Goal: Communication & Community: Share content

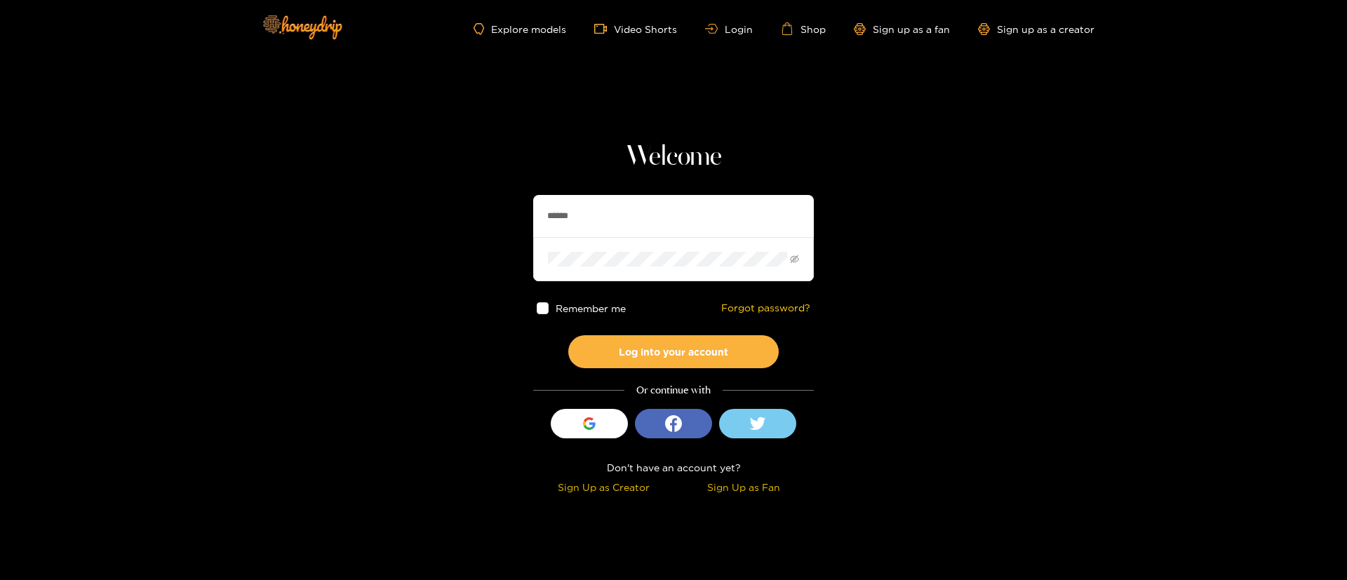
click at [668, 221] on input "******" at bounding box center [673, 216] width 281 height 42
click at [668, 222] on input "******" at bounding box center [673, 216] width 281 height 42
type input "*"
type input "**********"
click at [708, 349] on button "Log into your account" at bounding box center [673, 351] width 210 height 33
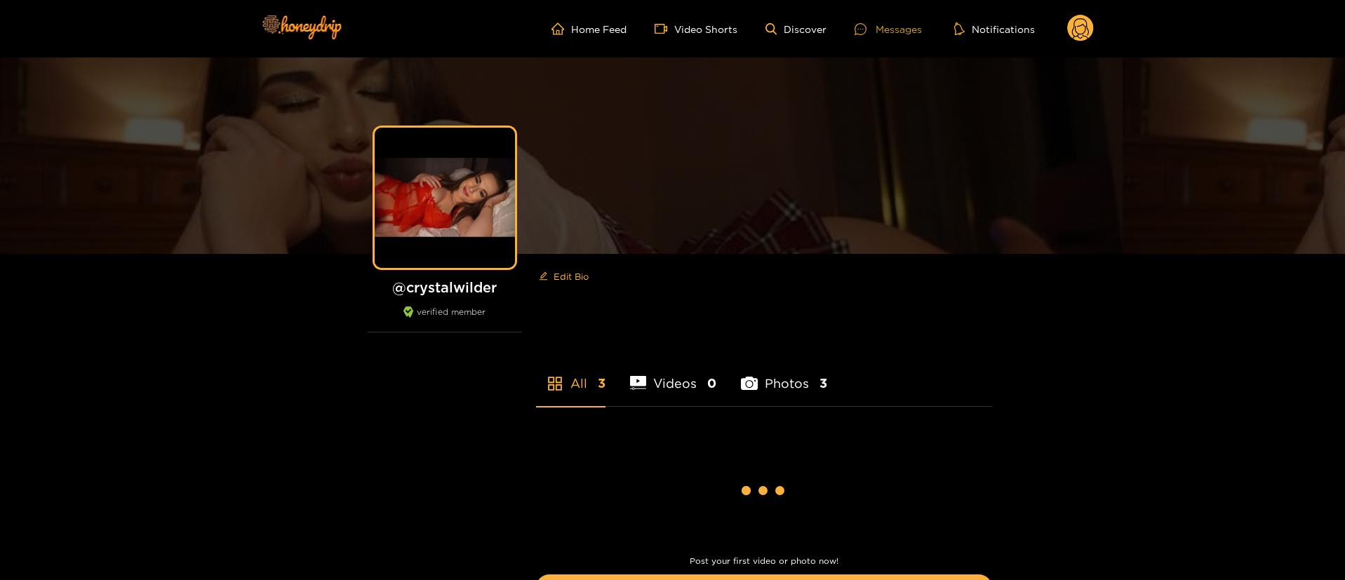
click at [898, 27] on div "Messages" at bounding box center [887, 29] width 67 height 16
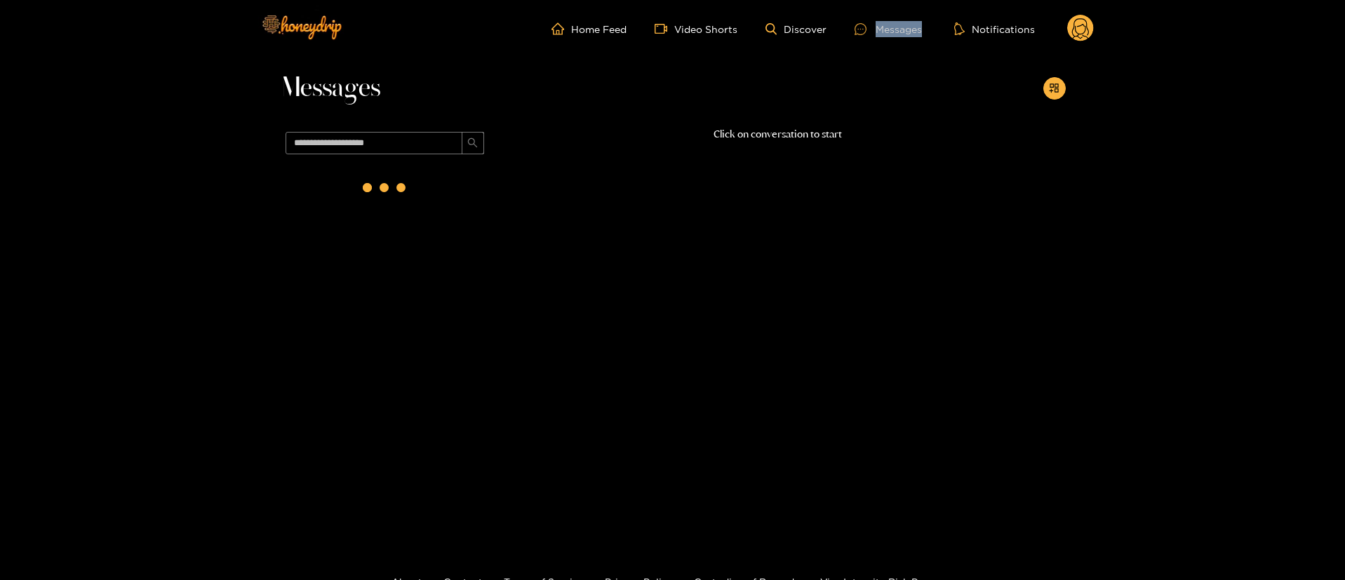
click at [898, 27] on div "Messages" at bounding box center [887, 29] width 67 height 16
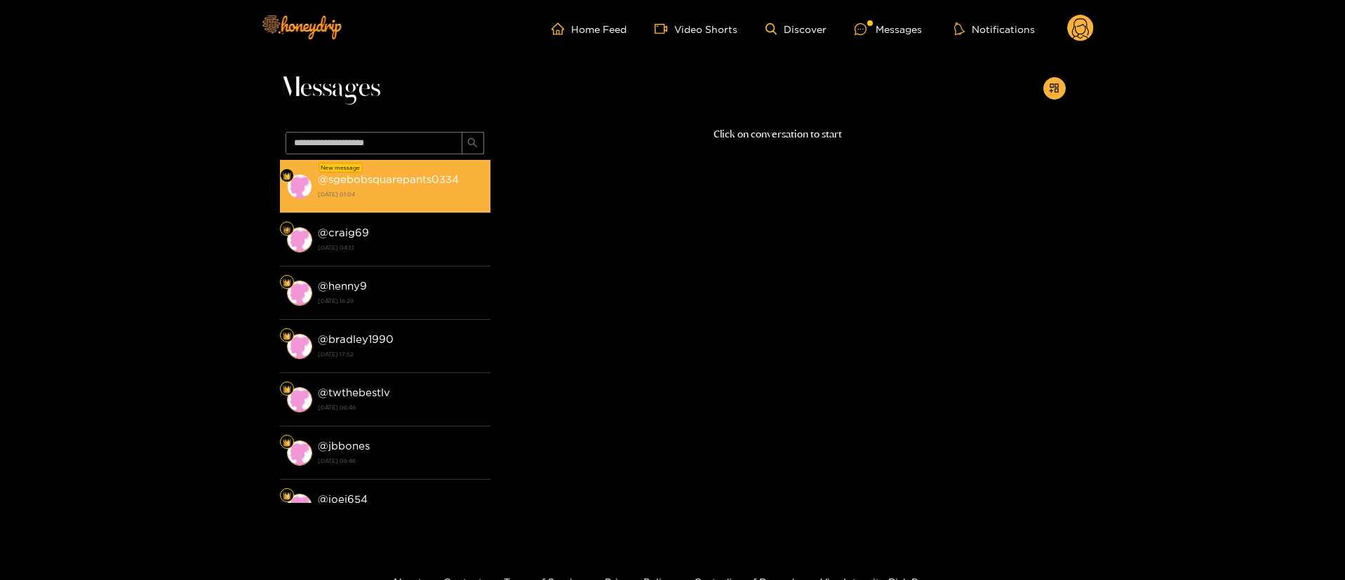
click at [425, 176] on strong "@ sgebobsquarepants0334" at bounding box center [388, 179] width 141 height 12
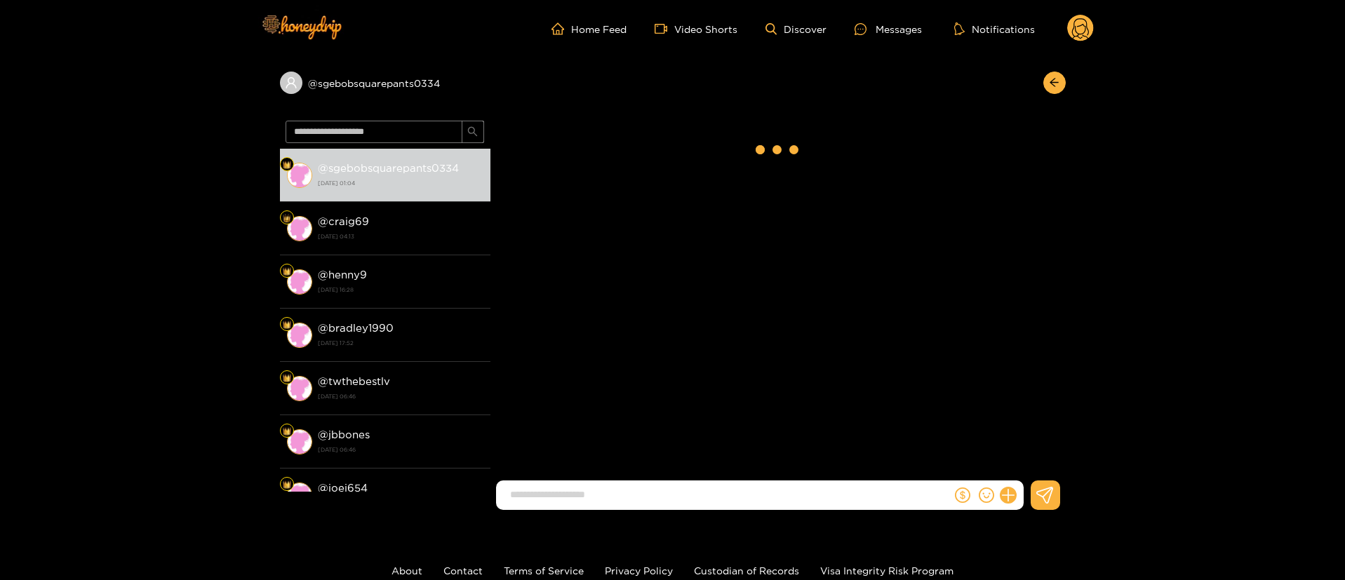
click at [697, 498] on input at bounding box center [727, 494] width 448 height 23
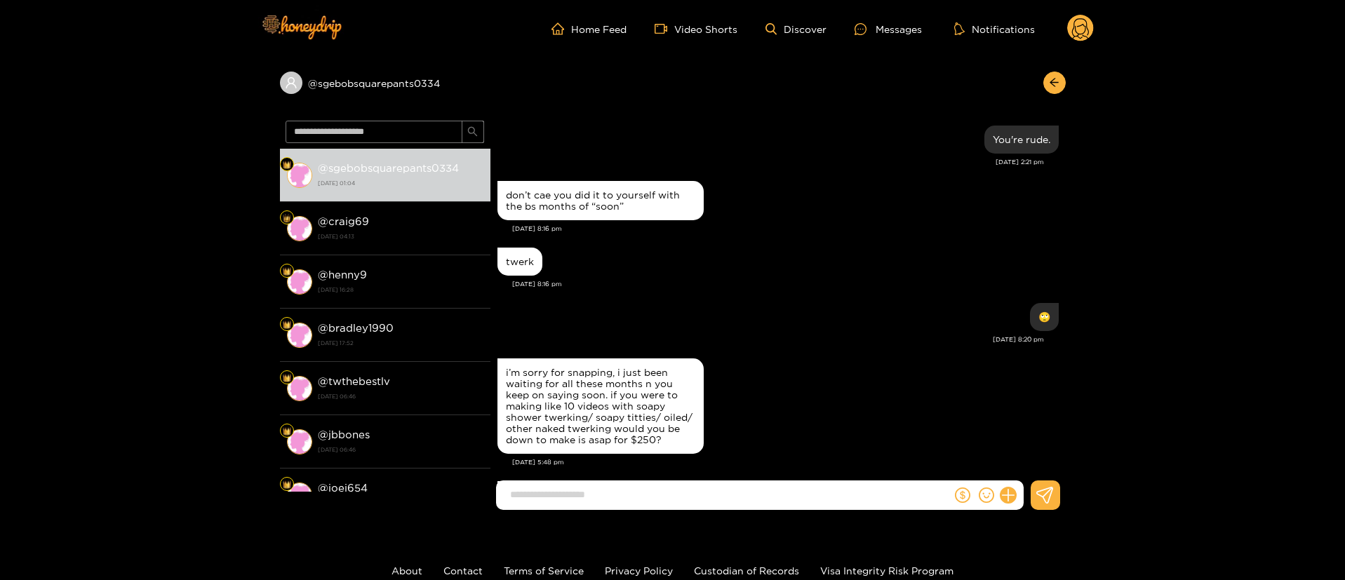
scroll to position [1579, 0]
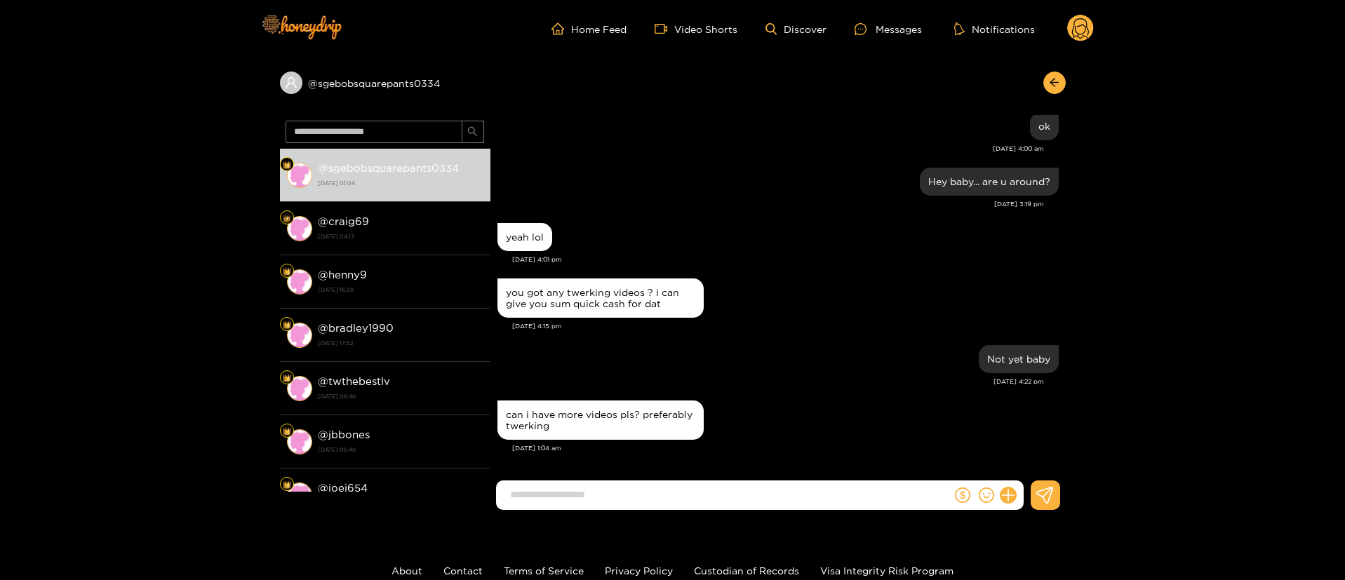
click at [827, 438] on div "can i have more videos pls? preferably twerking" at bounding box center [777, 420] width 561 height 46
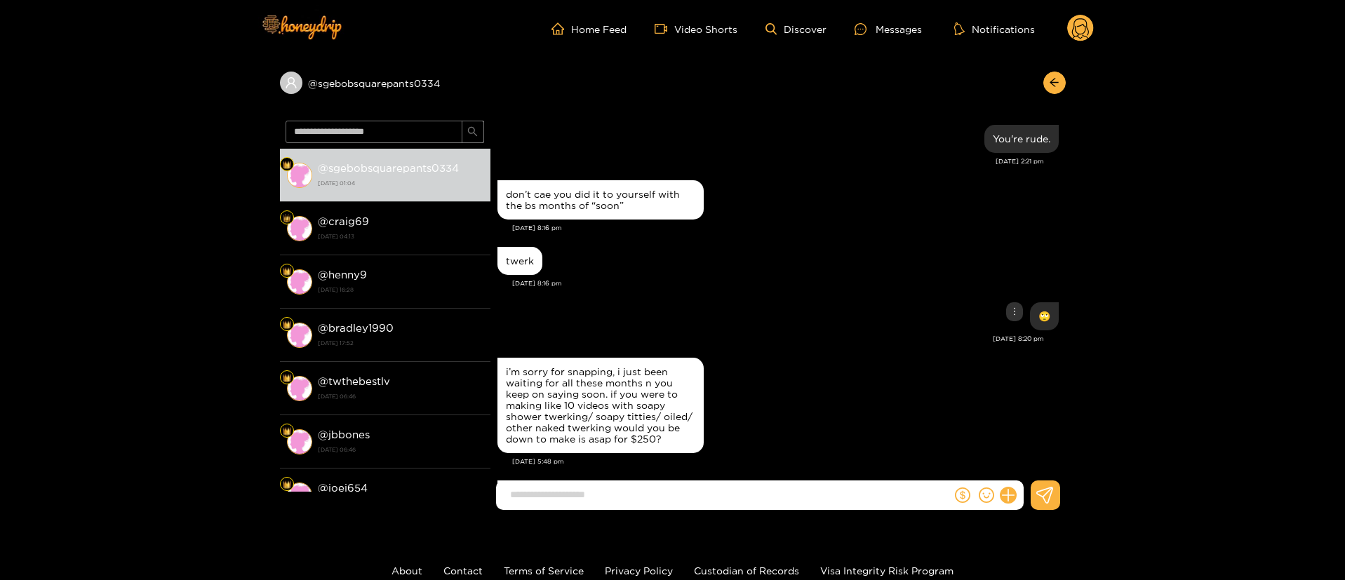
scroll to position [0, 0]
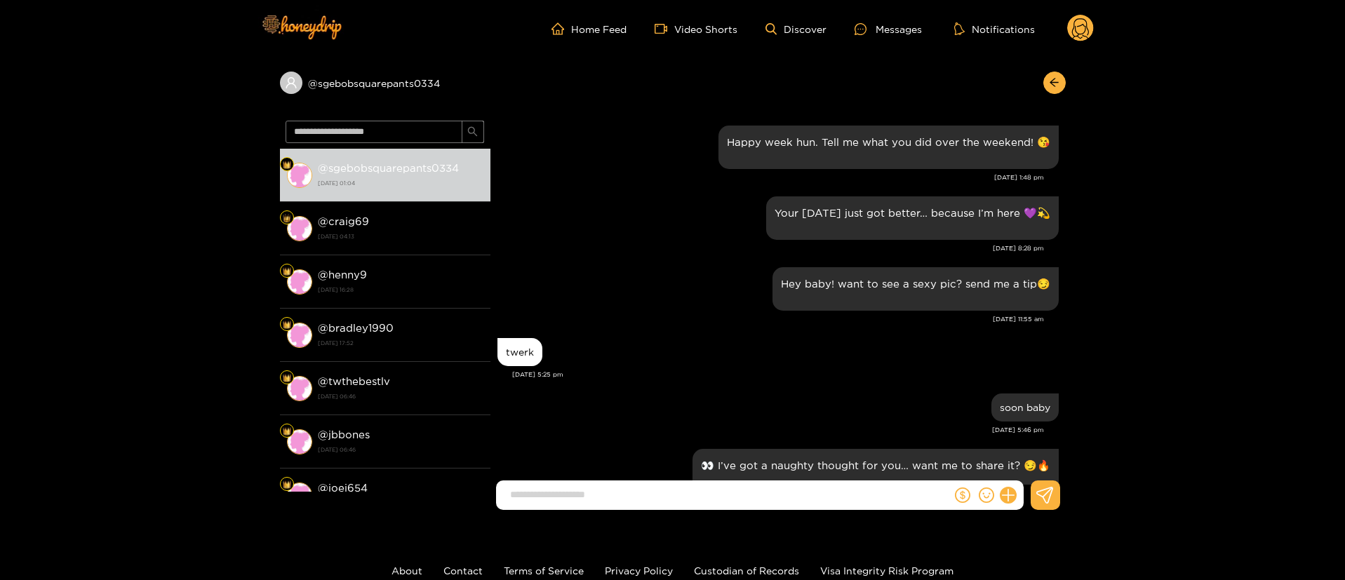
click at [824, 370] on div "[DATE] 5:25 pm" at bounding box center [785, 375] width 546 height 10
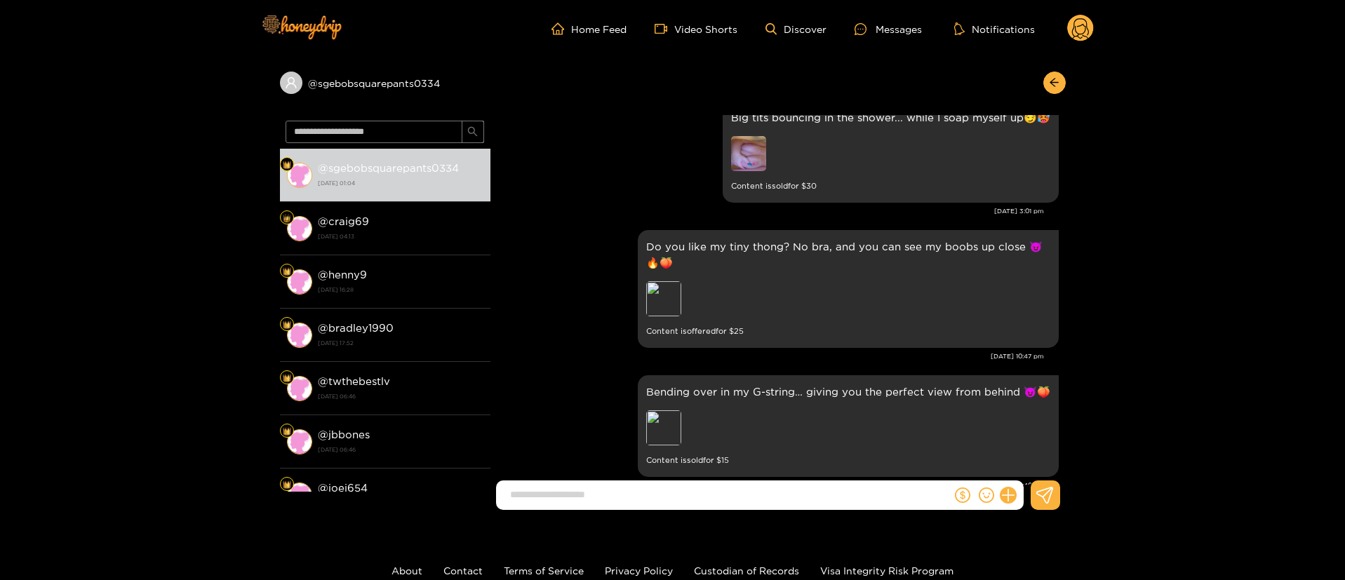
scroll to position [2631, 0]
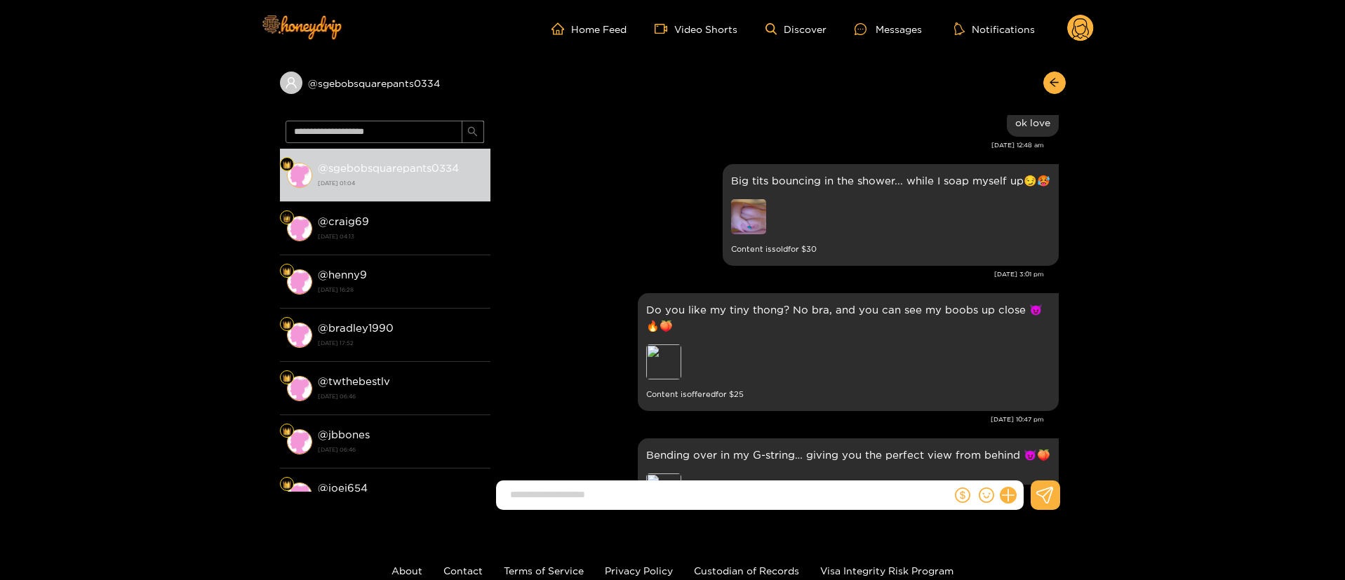
click at [754, 226] on img at bounding box center [748, 216] width 35 height 35
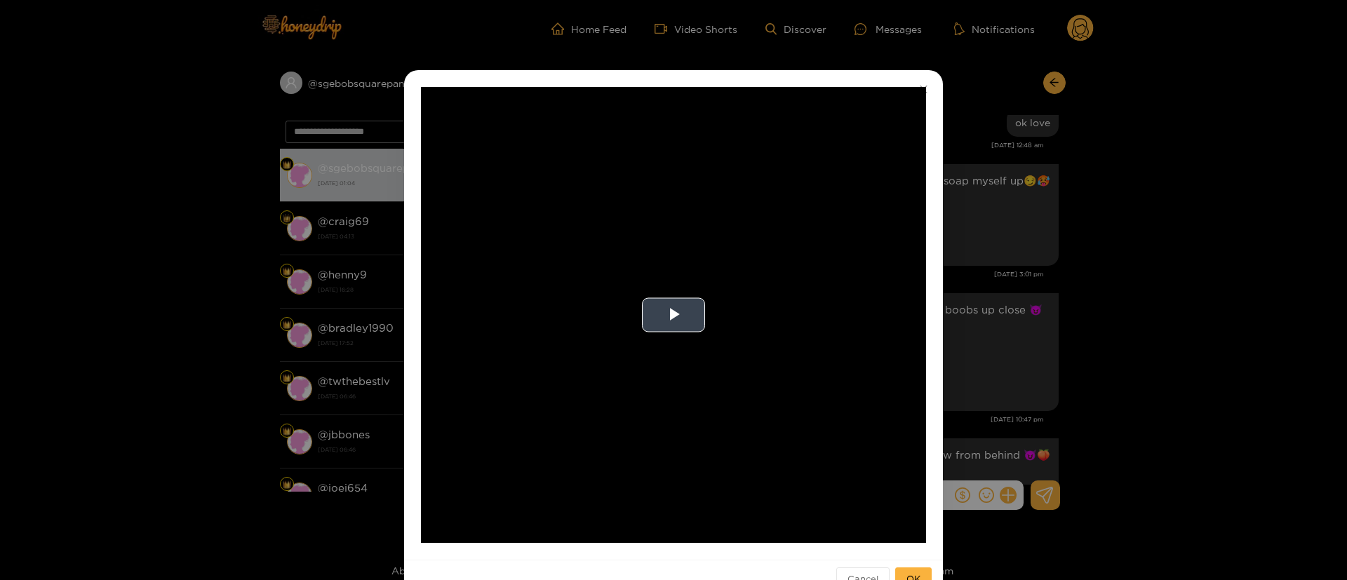
click at [636, 343] on video "Video Player" at bounding box center [673, 315] width 505 height 456
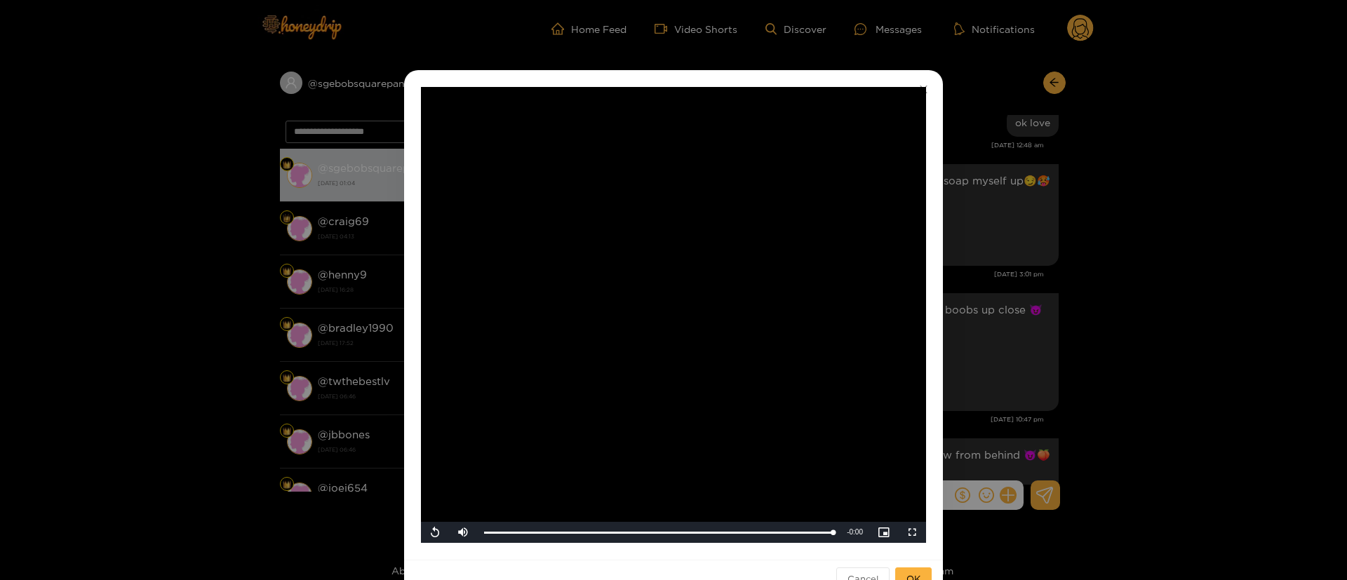
click at [1148, 295] on div "**********" at bounding box center [673, 290] width 1347 height 580
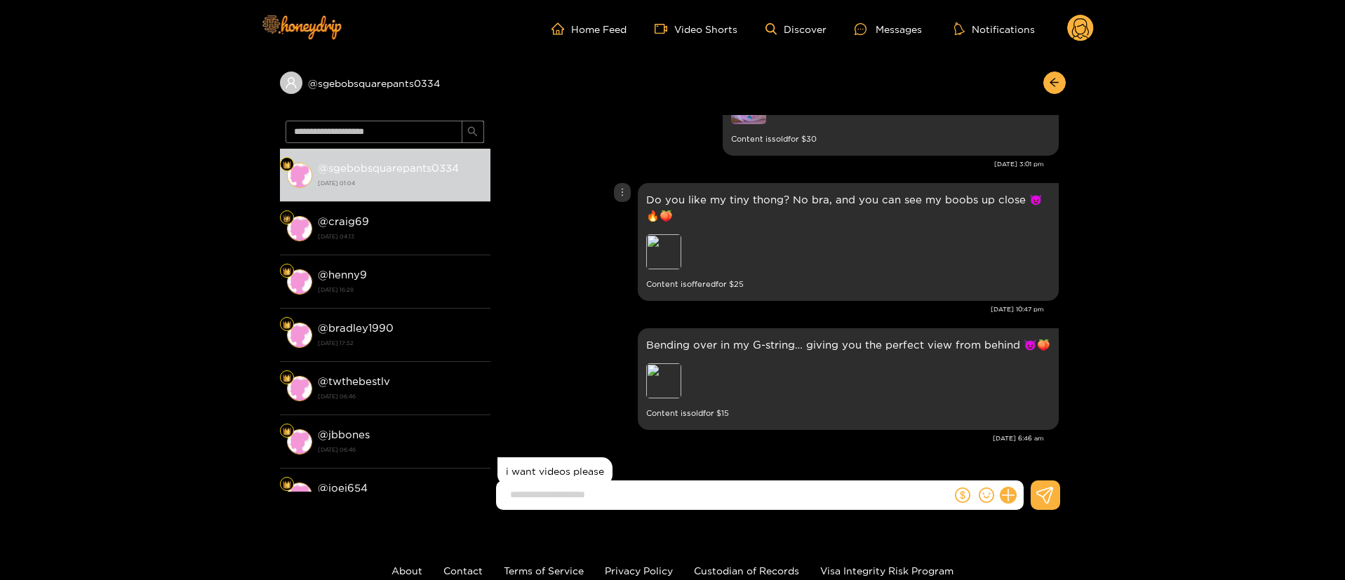
scroll to position [2841, 0]
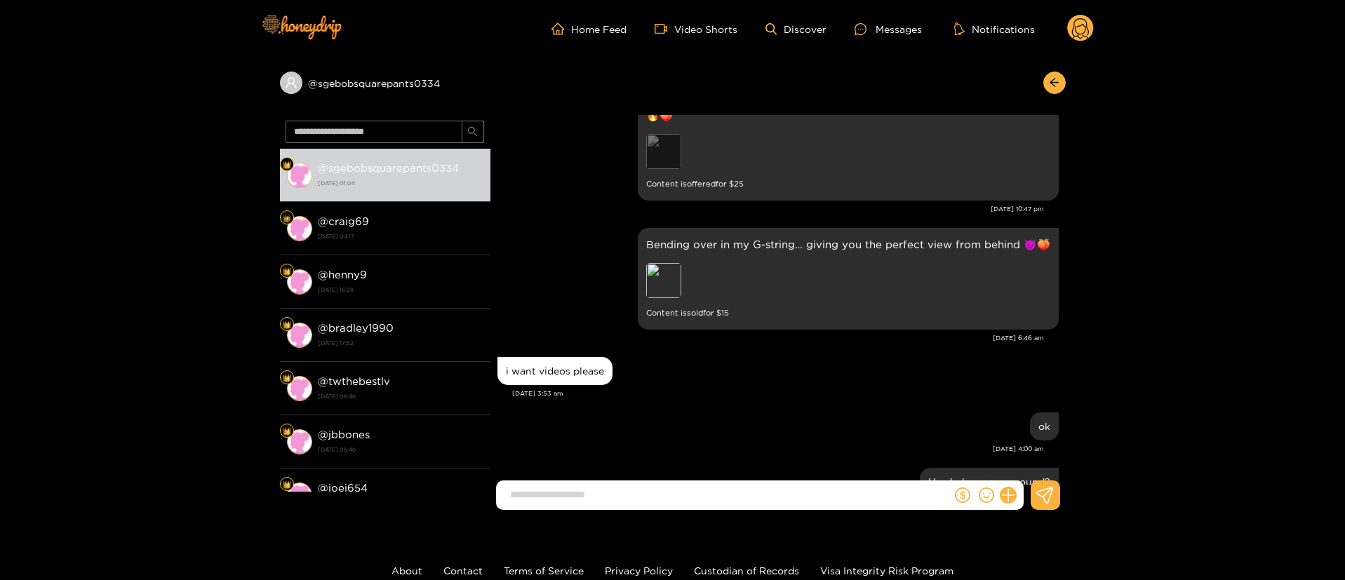
click at [678, 151] on div "Preview" at bounding box center [663, 151] width 35 height 35
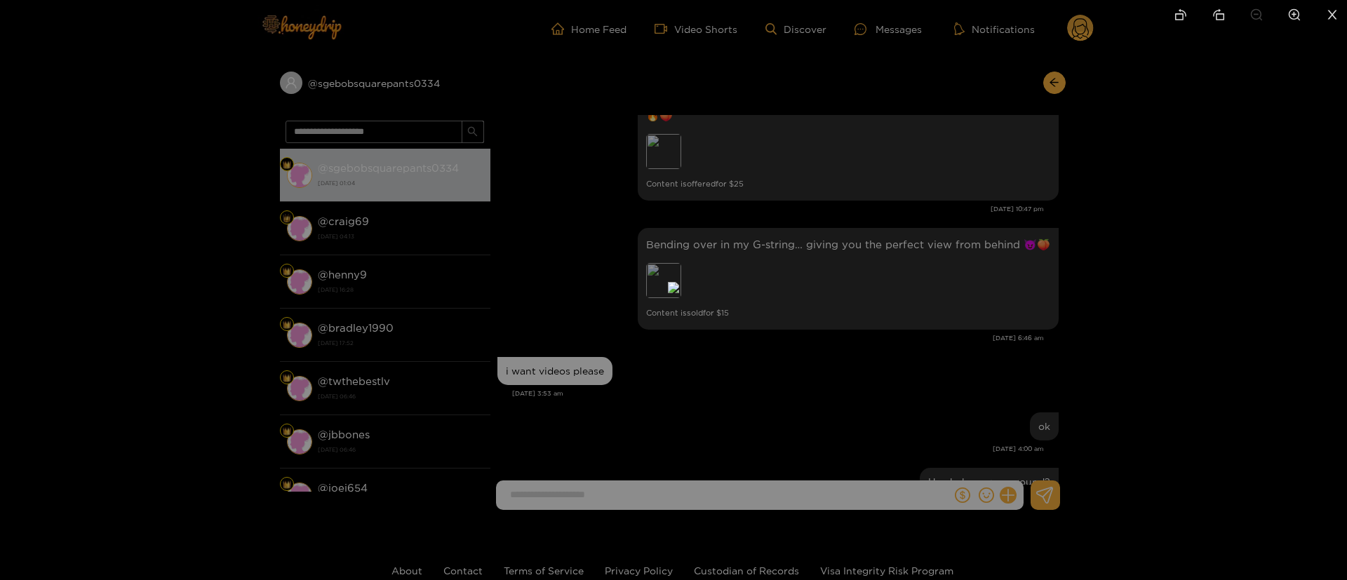
click at [1150, 214] on div at bounding box center [673, 290] width 1347 height 580
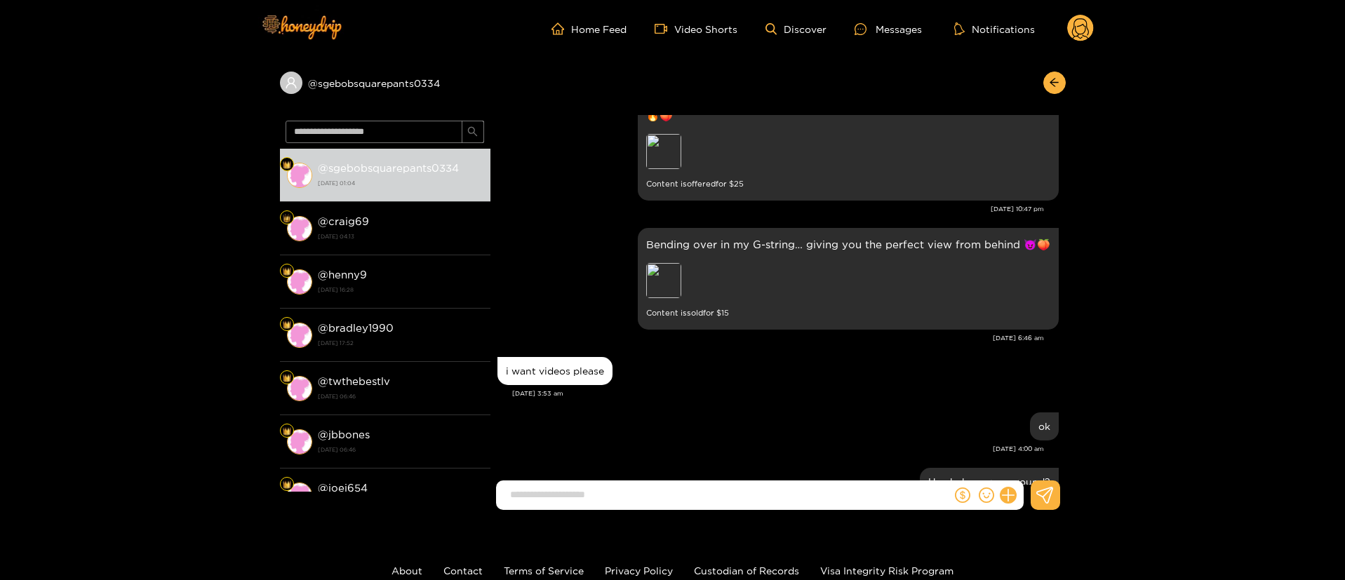
click at [658, 316] on small "Content is sold for $ 15" at bounding box center [848, 313] width 404 height 16
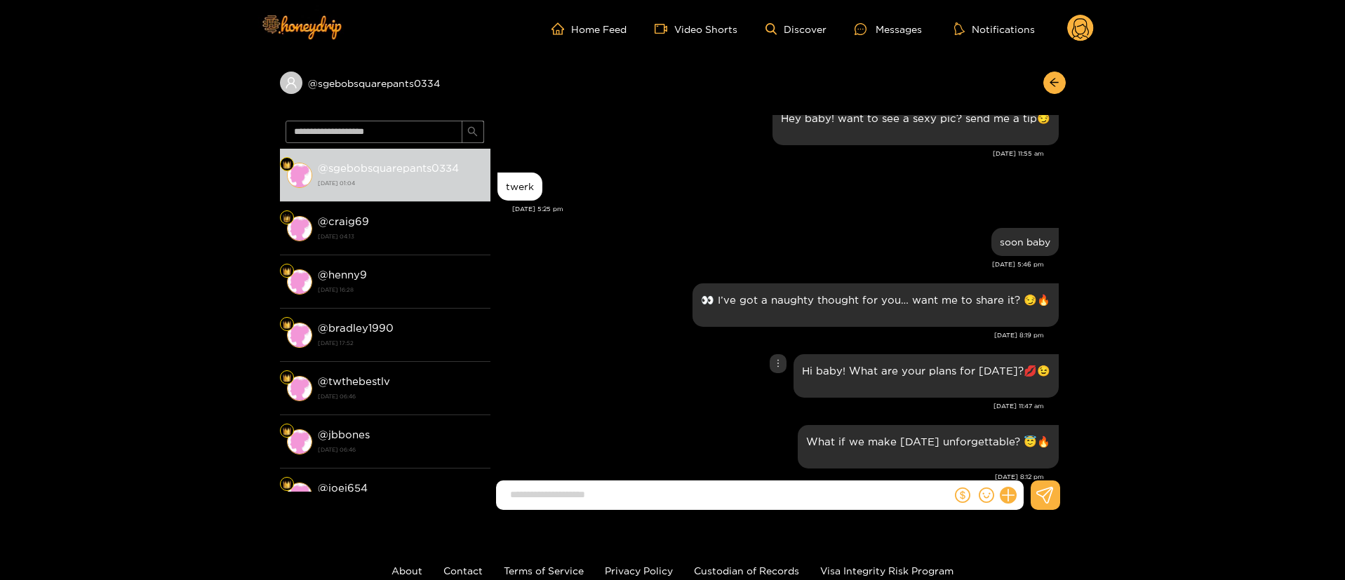
scroll to position [0, 0]
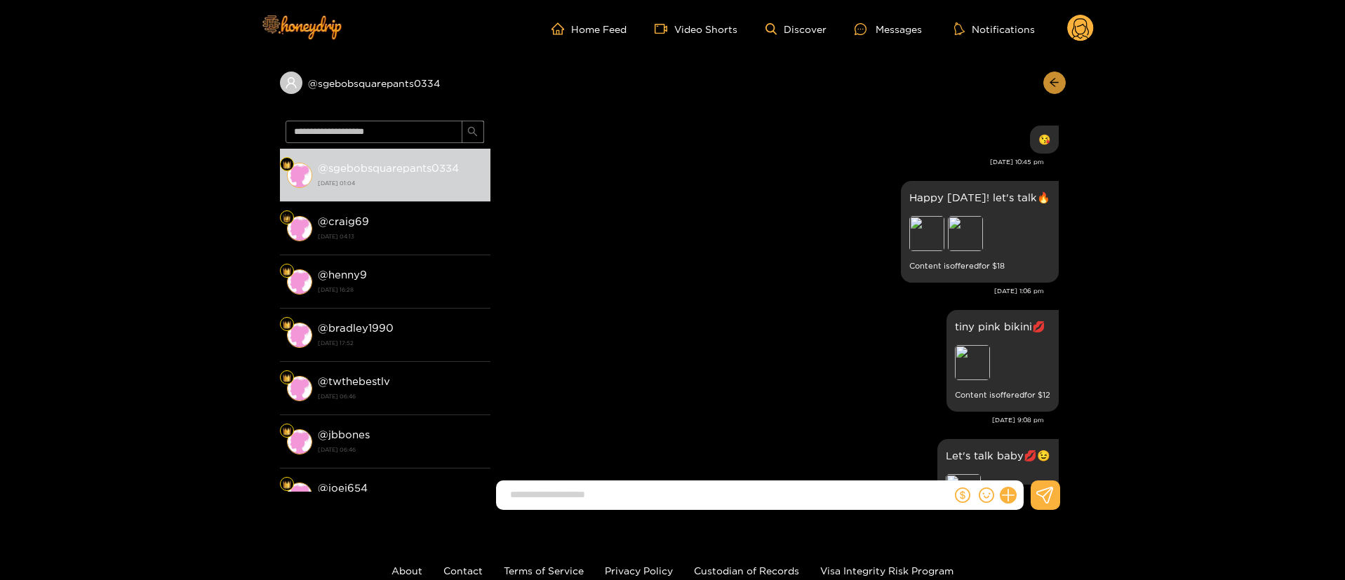
drag, startPoint x: 1050, startPoint y: 74, endPoint x: 1050, endPoint y: 82, distance: 8.4
click at [1050, 76] on div "@ sgebobsquarepants0334" at bounding box center [673, 87] width 786 height 58
click at [1052, 86] on icon "arrow-left" at bounding box center [1054, 82] width 11 height 11
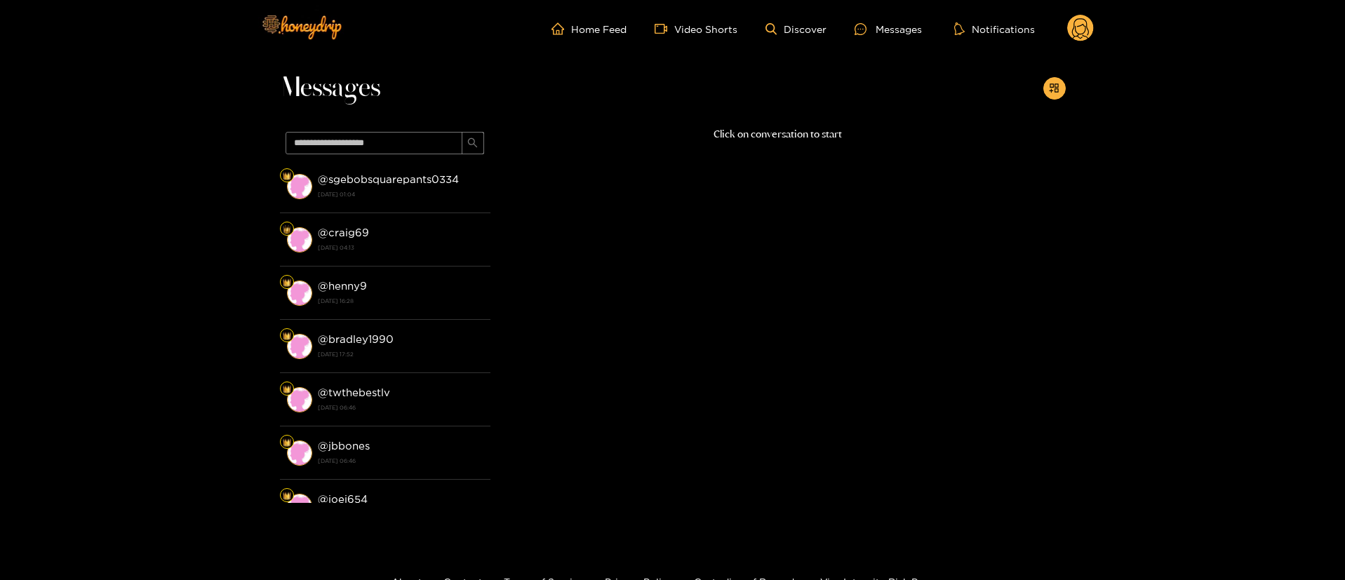
click at [1052, 86] on icon "appstore-add" at bounding box center [1054, 88] width 11 height 11
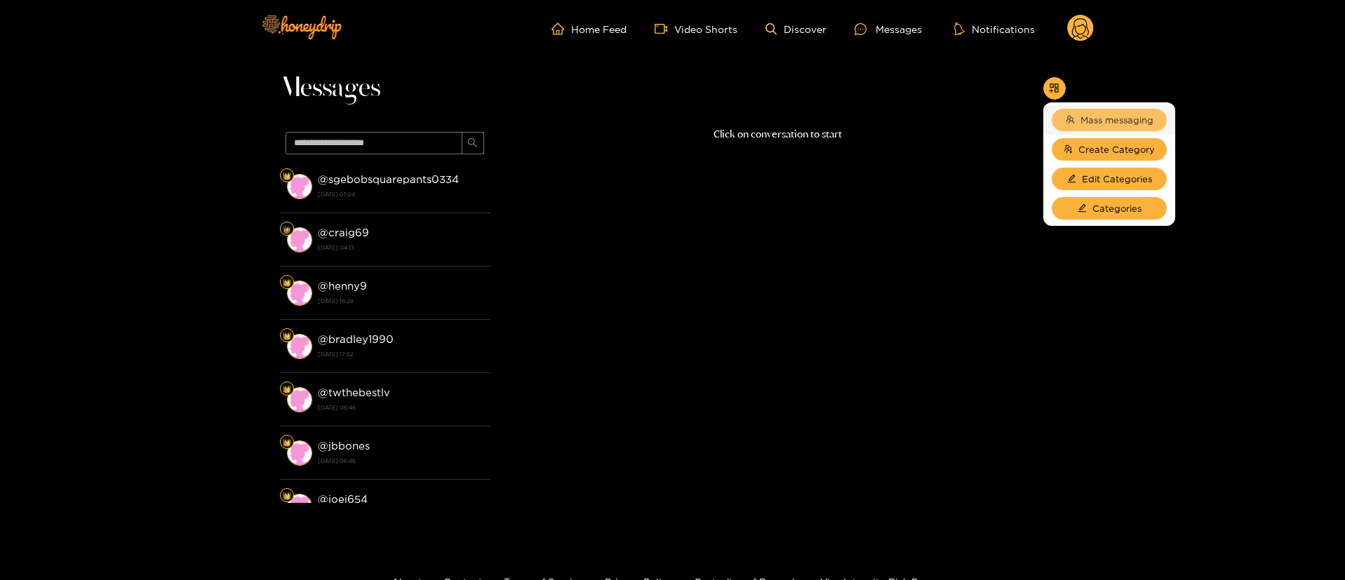
click at [1106, 123] on span "Mass messaging" at bounding box center [1116, 120] width 73 height 14
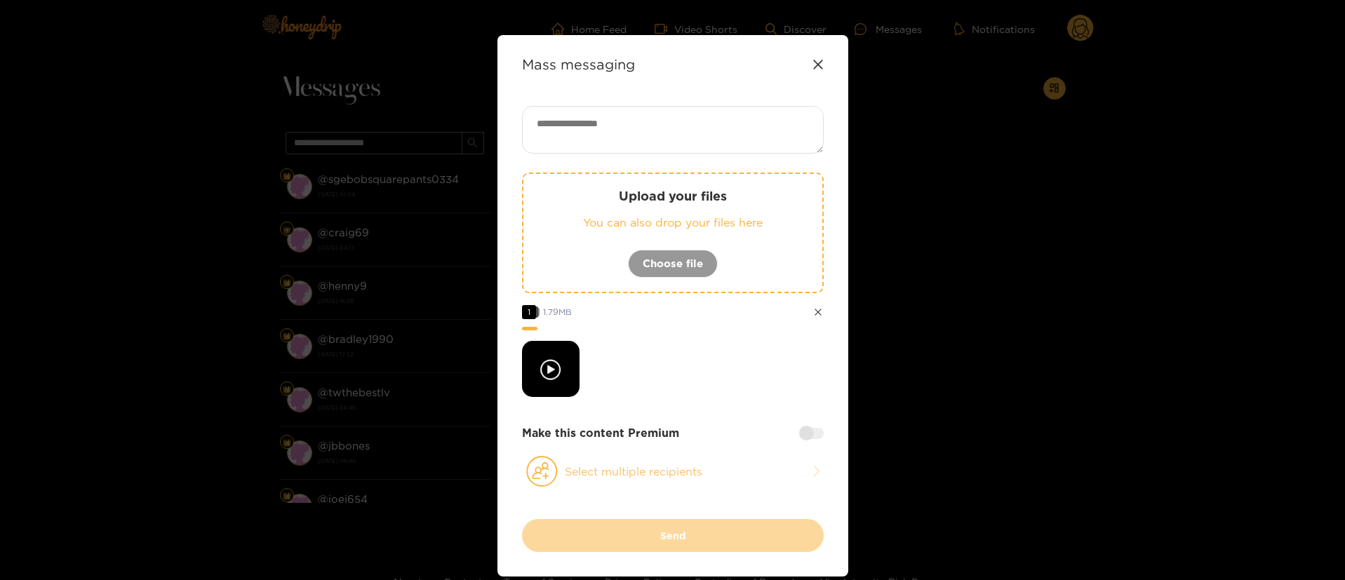
click at [680, 469] on button "Select multiple recipients" at bounding box center [673, 471] width 302 height 32
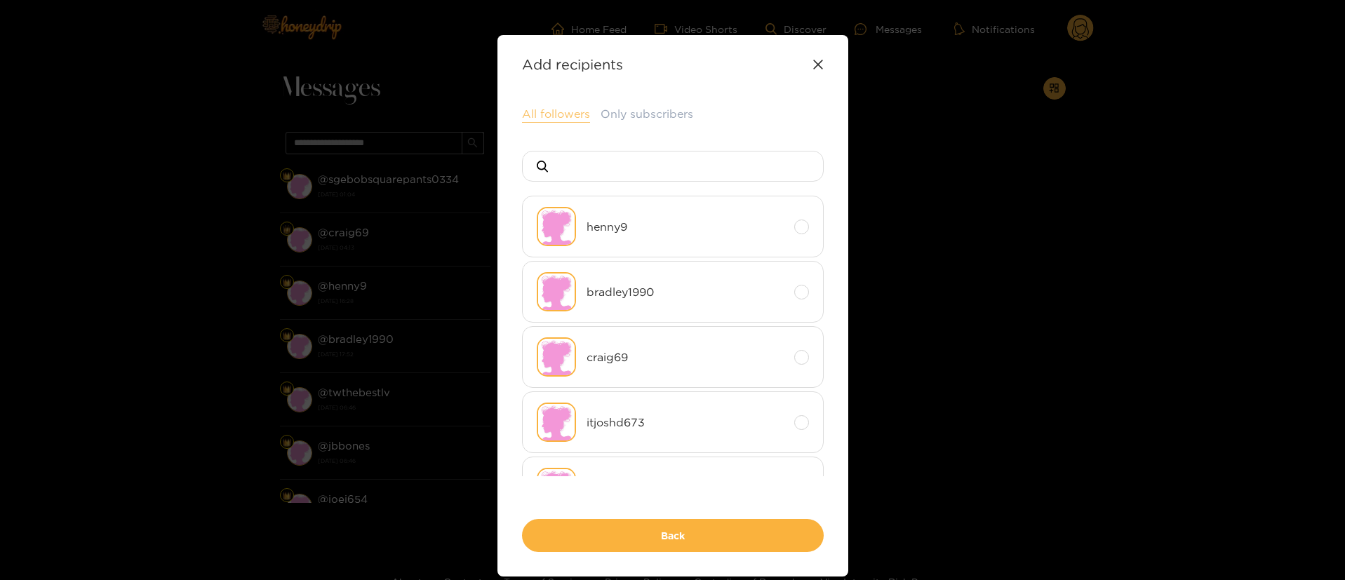
click at [551, 110] on button "All followers" at bounding box center [556, 114] width 68 height 17
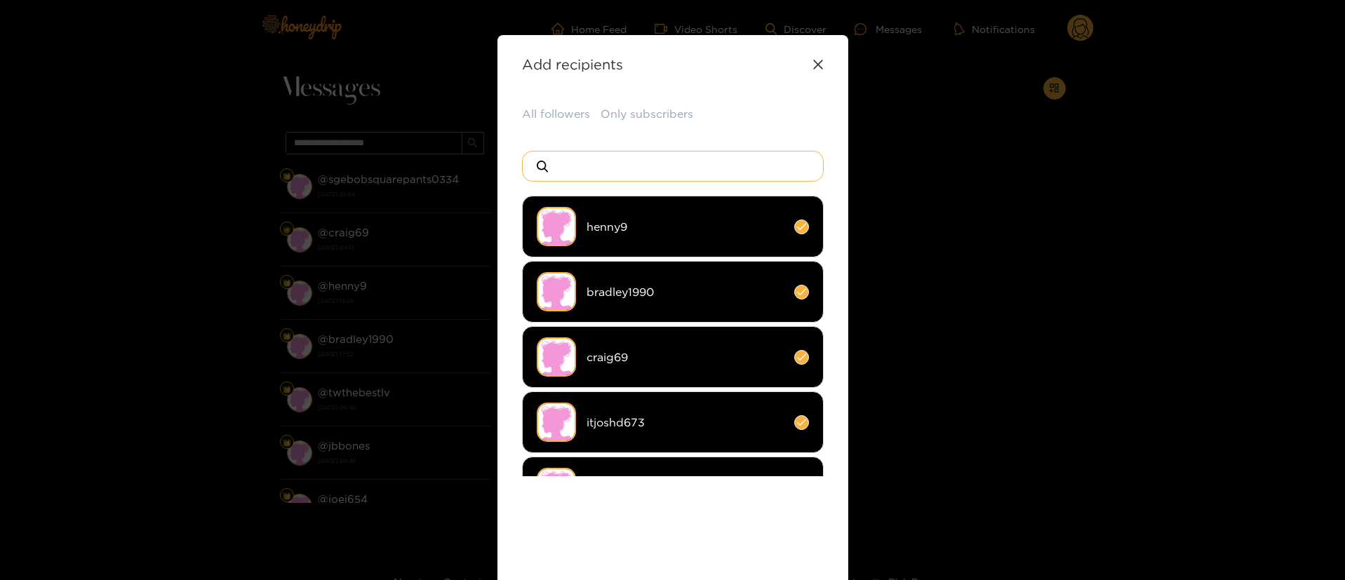
click at [626, 170] on input at bounding box center [678, 166] width 247 height 29
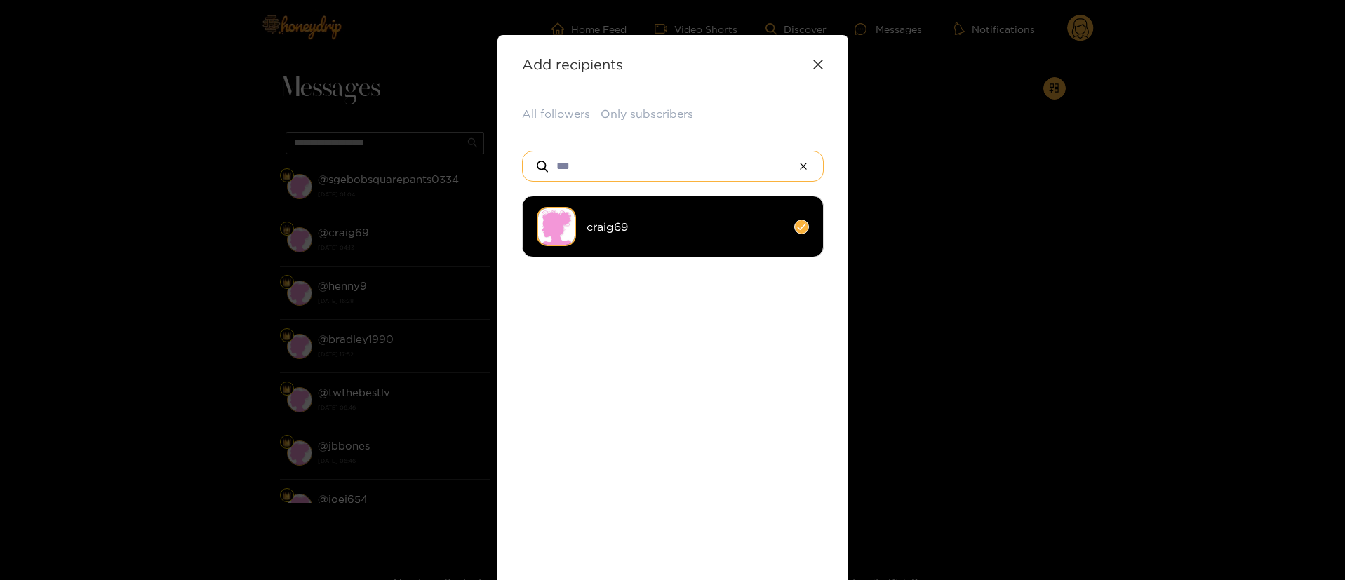
type input "***"
click at [753, 229] on span "craig69" at bounding box center [684, 227] width 197 height 16
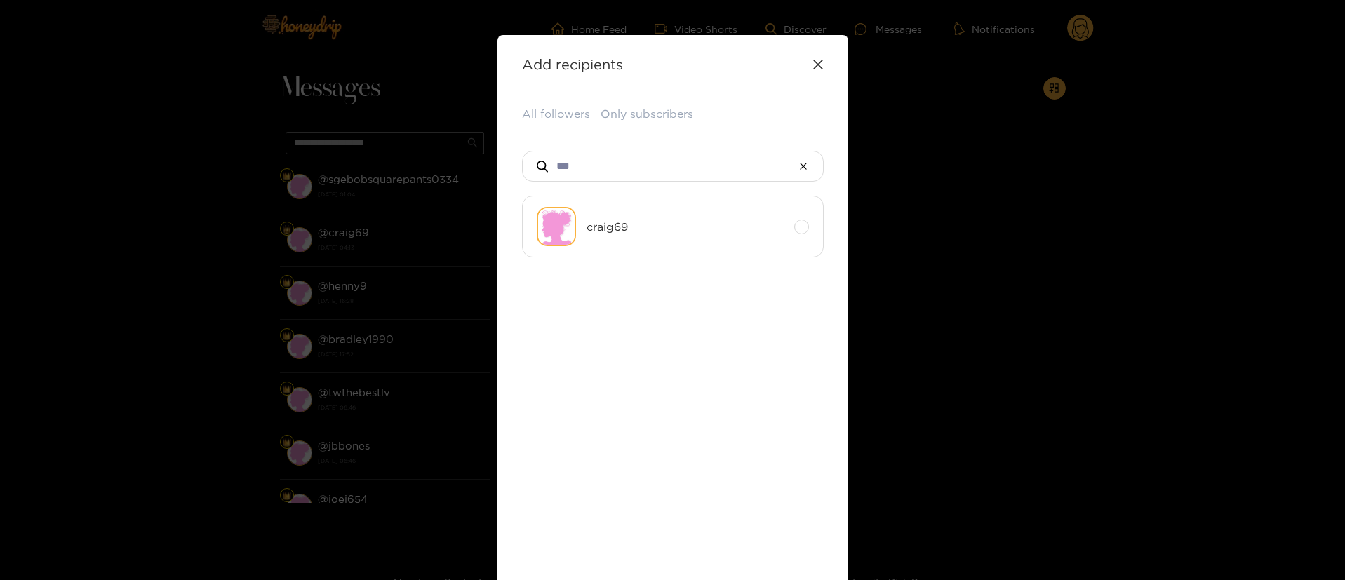
click at [756, 401] on ul "craig69" at bounding box center [673, 336] width 302 height 281
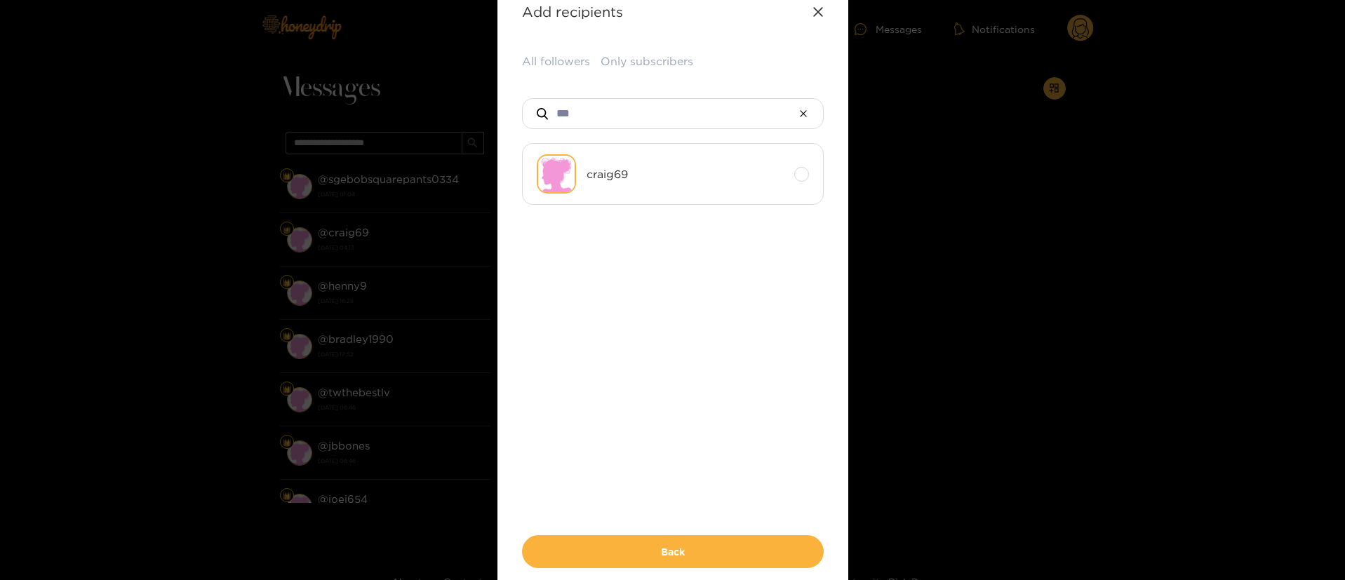
scroll to position [121, 0]
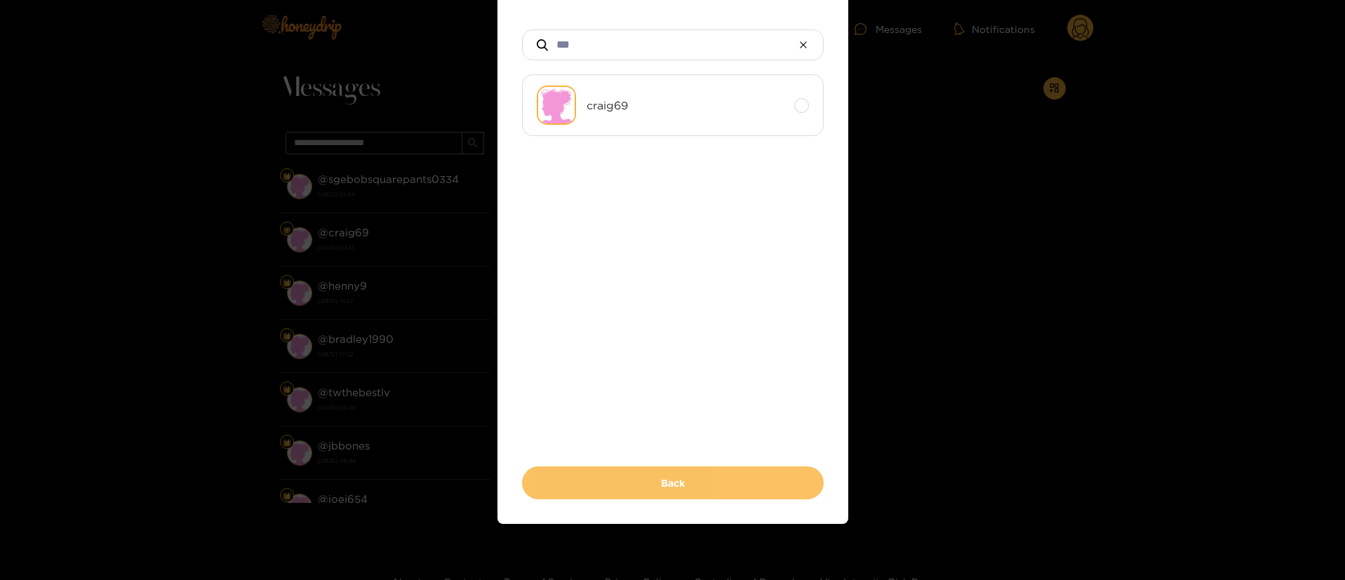
click at [708, 485] on button "Back" at bounding box center [673, 482] width 302 height 33
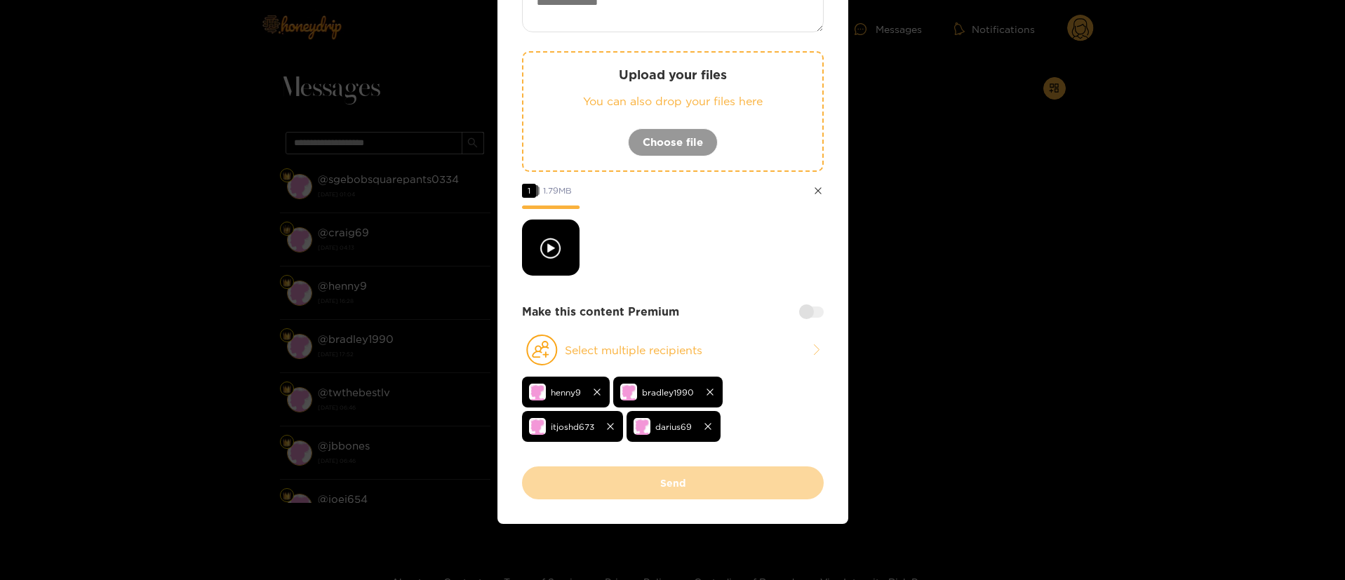
click at [802, 313] on div at bounding box center [811, 312] width 25 height 11
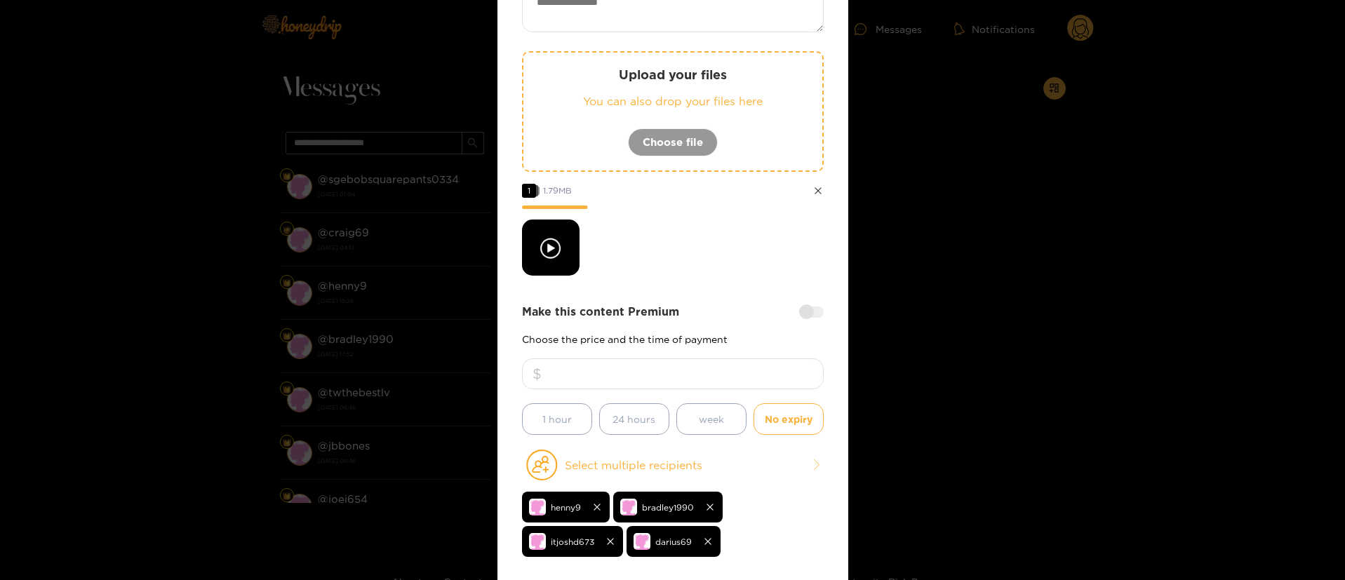
click at [724, 379] on input "number" at bounding box center [673, 373] width 302 height 31
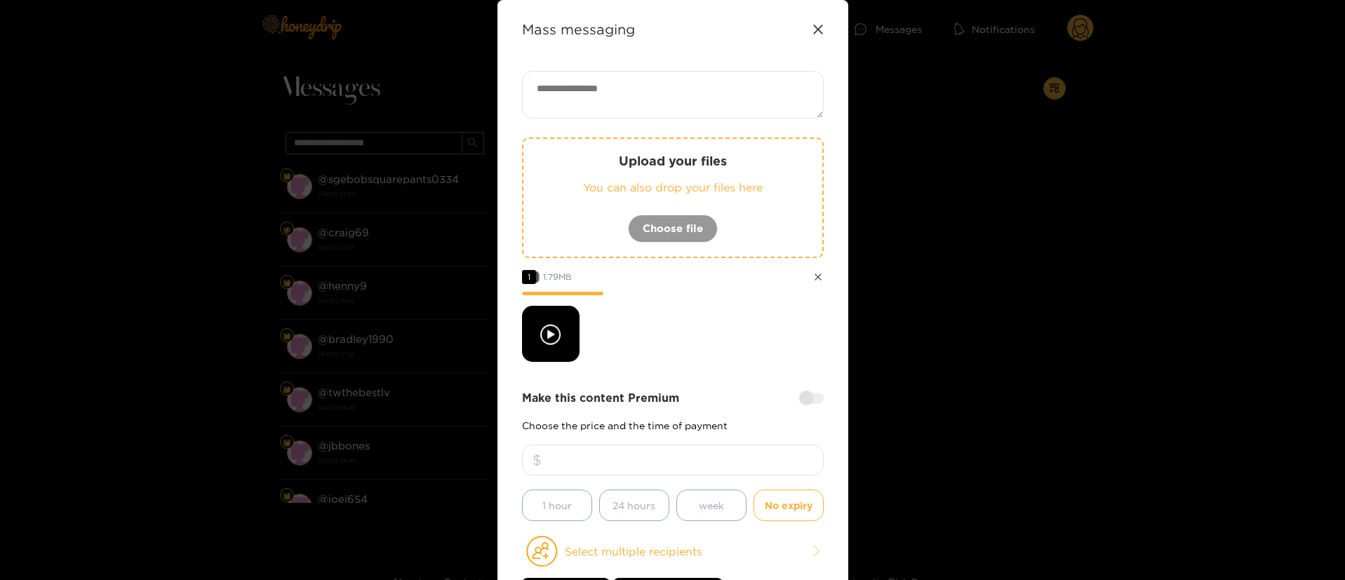
scroll to position [16, 0]
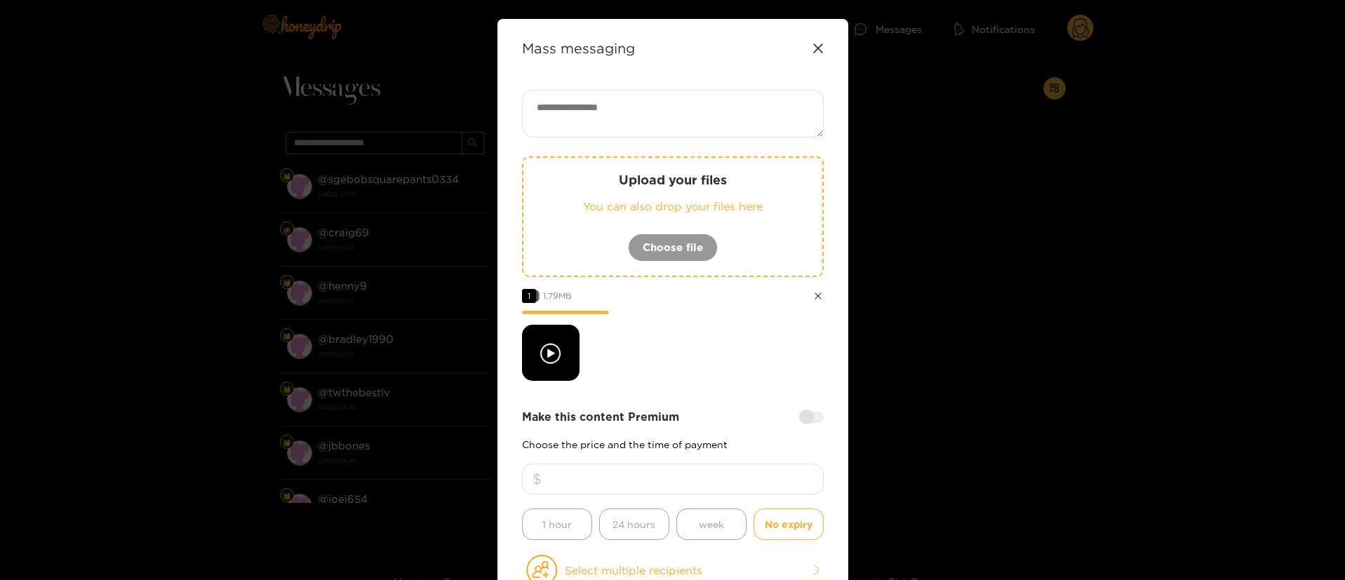
type input "**"
click at [743, 96] on textarea at bounding box center [673, 114] width 302 height 48
paste textarea "*****"
type textarea "**********"
click at [725, 375] on div at bounding box center [673, 353] width 302 height 56
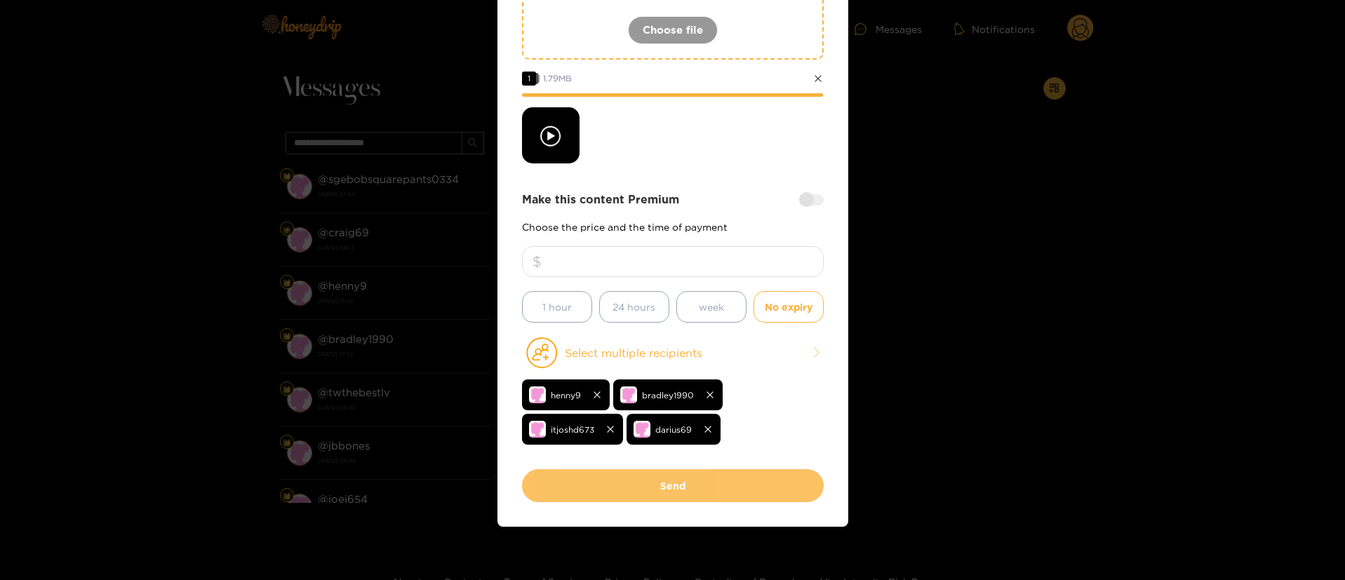
scroll to position [236, 0]
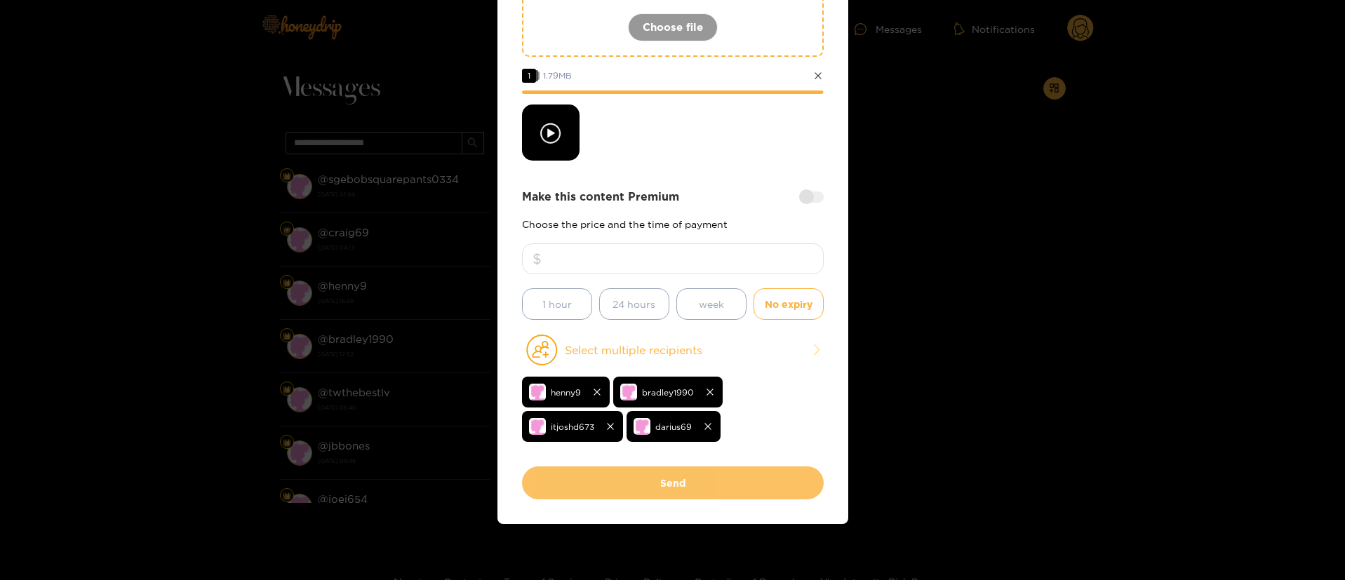
click at [702, 480] on button "Send" at bounding box center [673, 482] width 302 height 33
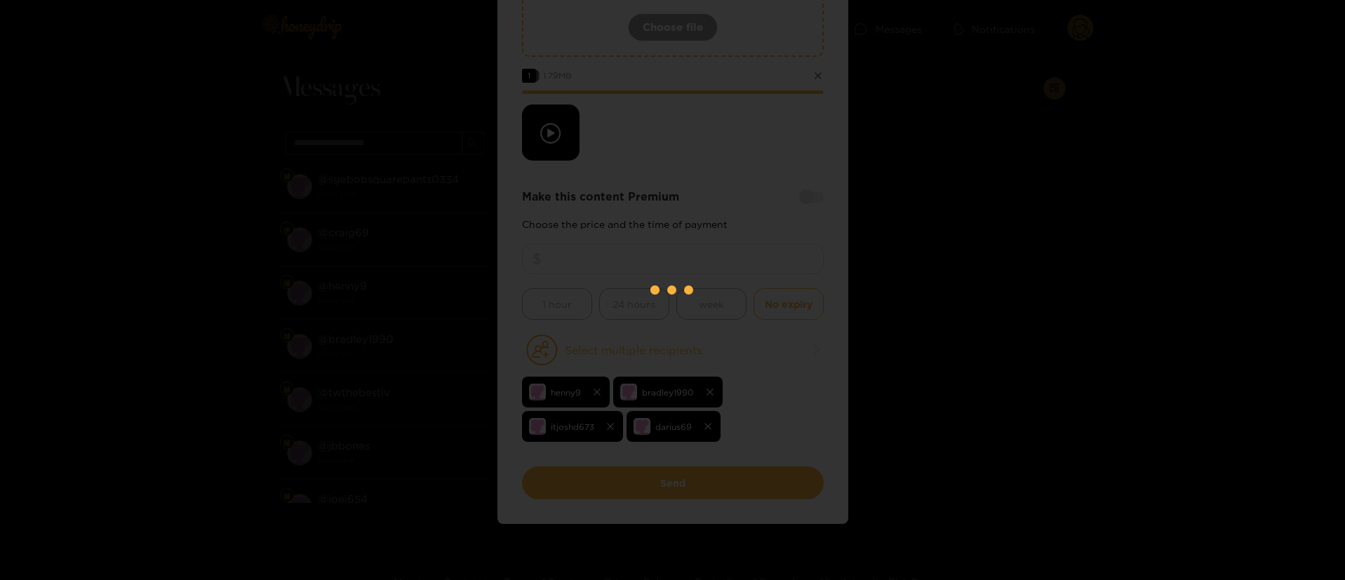
scroll to position [85, 0]
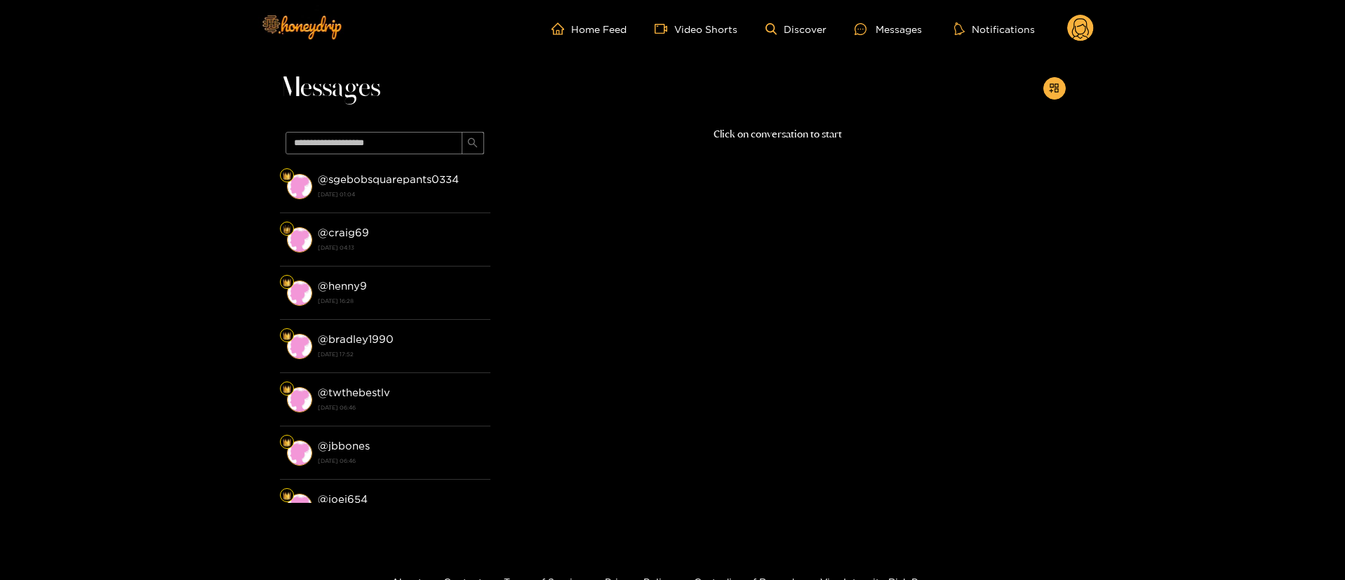
click at [1077, 34] on circle at bounding box center [1080, 28] width 27 height 27
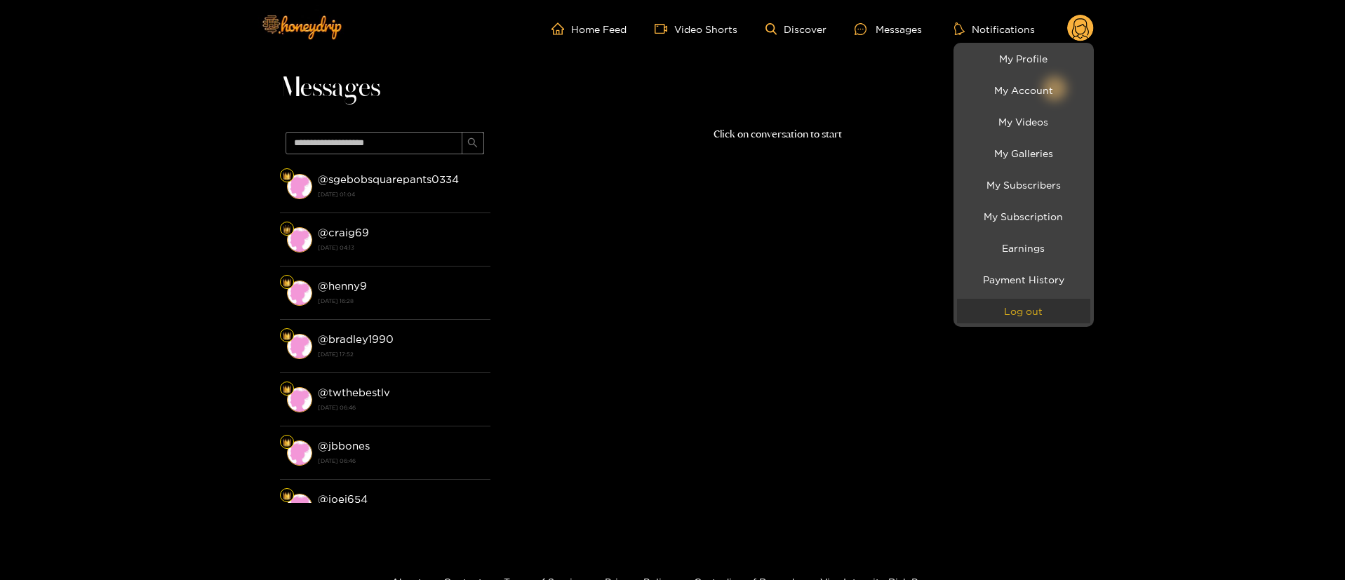
click at [1014, 315] on button "Log out" at bounding box center [1023, 311] width 133 height 25
